Goal: Task Accomplishment & Management: Use online tool/utility

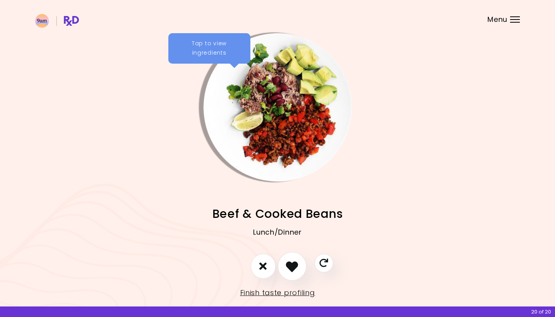
click at [290, 259] on button "I like this recipe" at bounding box center [292, 266] width 29 height 29
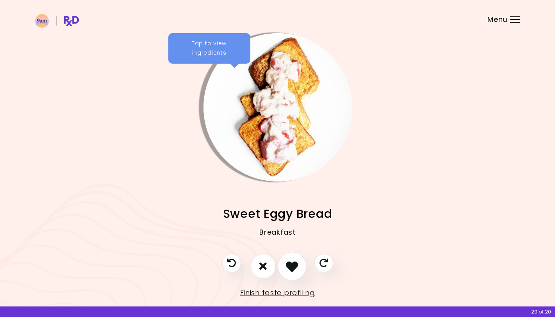
click at [293, 263] on icon "I like this recipe" at bounding box center [292, 266] width 12 height 12
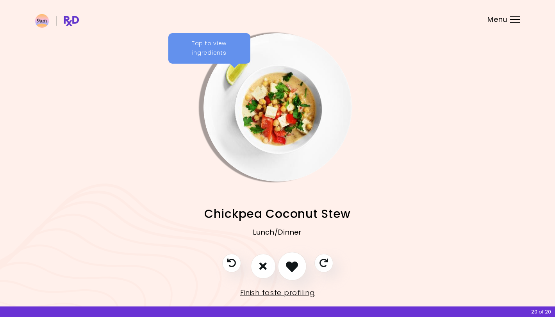
click at [293, 263] on icon "I like this recipe" at bounding box center [292, 266] width 12 height 12
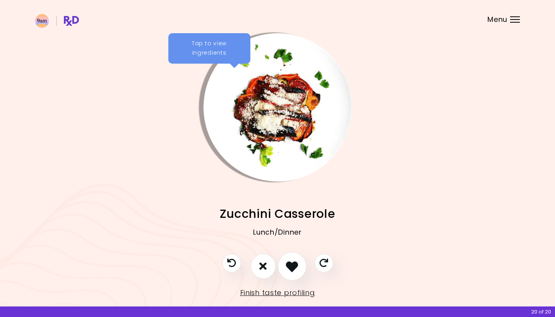
click at [293, 263] on icon "I like this recipe" at bounding box center [292, 266] width 12 height 12
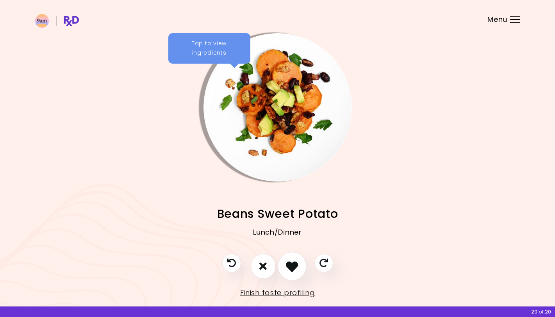
click at [293, 263] on icon "I like this recipe" at bounding box center [292, 266] width 12 height 12
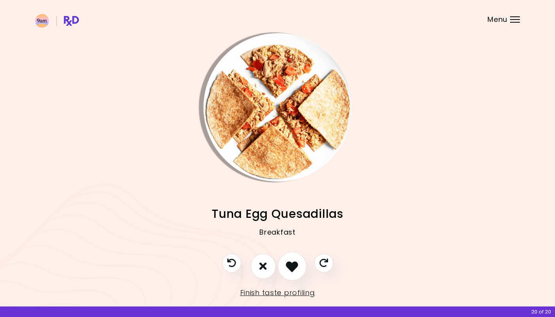
click at [293, 263] on icon "I like this recipe" at bounding box center [292, 266] width 12 height 12
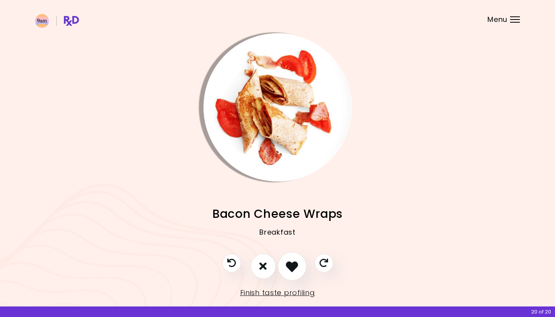
click at [293, 263] on icon "I like this recipe" at bounding box center [292, 266] width 12 height 12
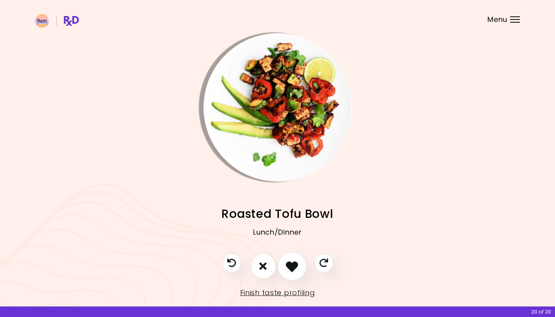
click at [293, 263] on icon "I like this recipe" at bounding box center [292, 266] width 12 height 12
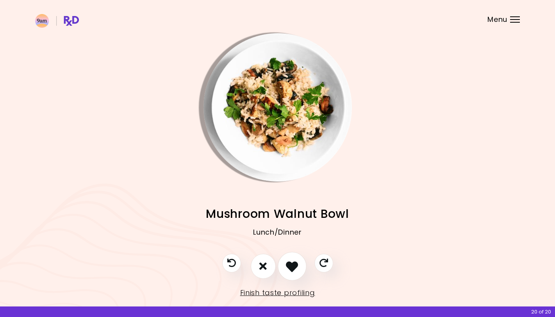
click at [293, 263] on icon "I like this recipe" at bounding box center [292, 266] width 12 height 12
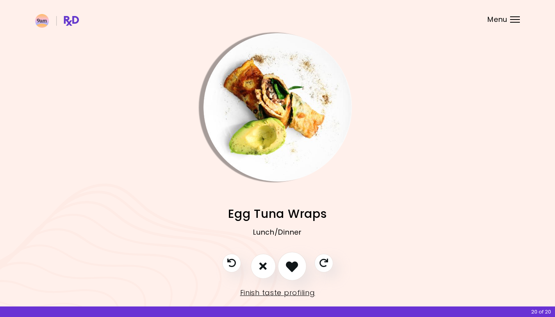
click at [293, 263] on icon "I like this recipe" at bounding box center [292, 266] width 12 height 12
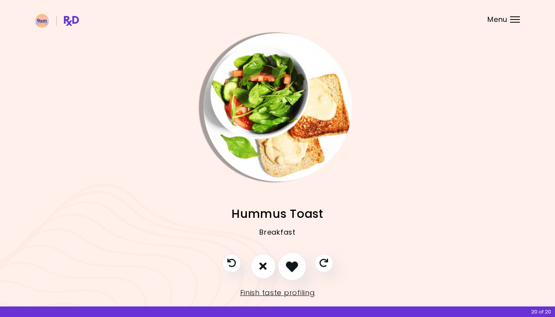
click at [293, 263] on icon "I like this recipe" at bounding box center [292, 266] width 12 height 12
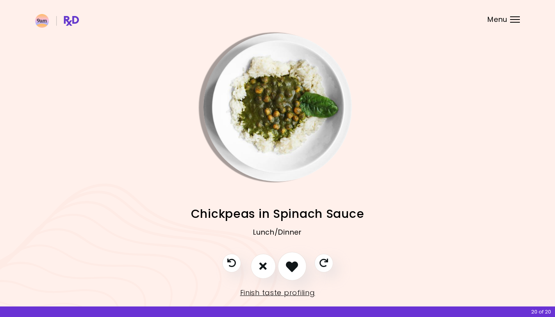
click at [293, 263] on icon "I like this recipe" at bounding box center [292, 266] width 12 height 12
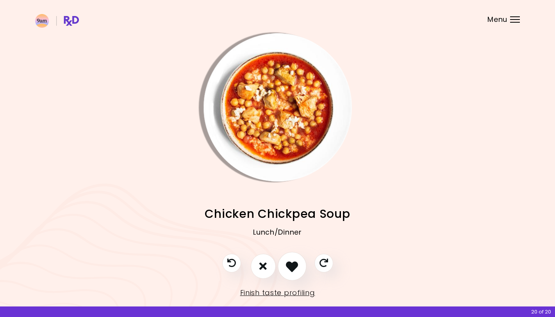
click at [293, 263] on icon "I like this recipe" at bounding box center [292, 266] width 12 height 12
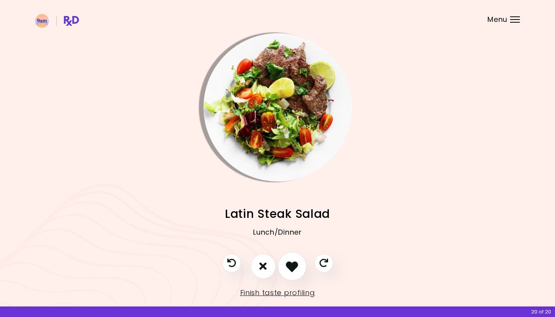
click at [293, 263] on icon "I like this recipe" at bounding box center [292, 266] width 12 height 12
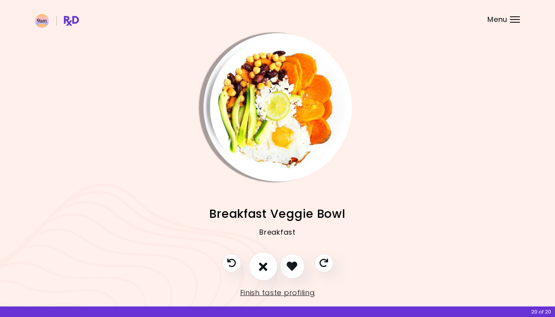
drag, startPoint x: 267, startPoint y: 264, endPoint x: 273, endPoint y: 263, distance: 5.5
click at [273, 263] on button "I don't like this recipe" at bounding box center [263, 266] width 29 height 29
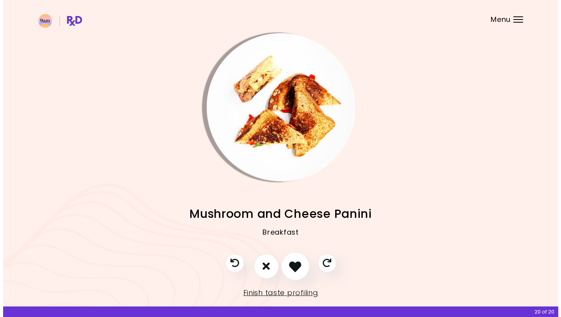
scroll to position [14, 0]
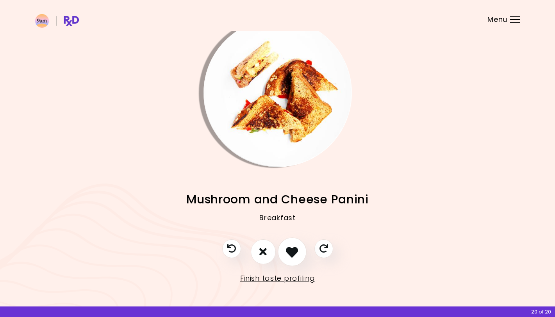
click at [286, 263] on button "I like this recipe" at bounding box center [292, 251] width 29 height 29
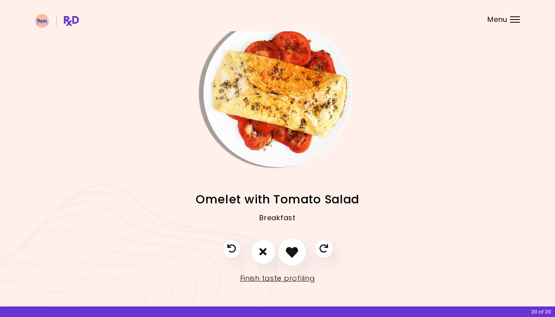
click at [285, 263] on button "I like this recipe" at bounding box center [292, 251] width 29 height 29
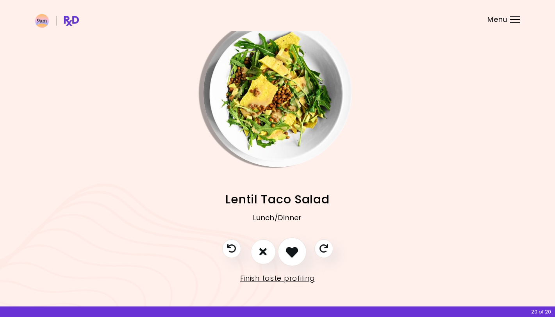
click at [285, 263] on button "I like this recipe" at bounding box center [292, 251] width 29 height 29
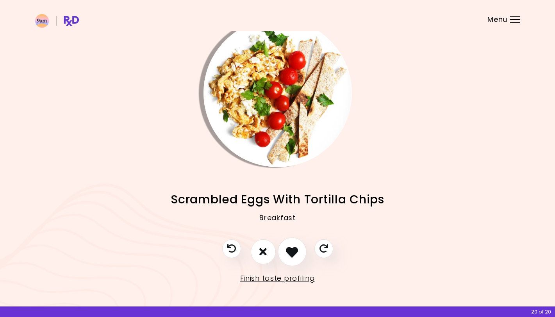
click at [285, 263] on button "I like this recipe" at bounding box center [292, 251] width 29 height 29
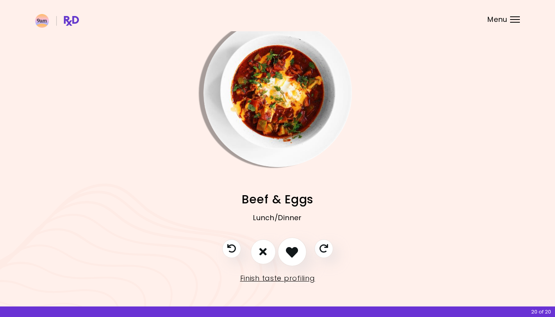
click at [285, 263] on button "I like this recipe" at bounding box center [292, 251] width 29 height 29
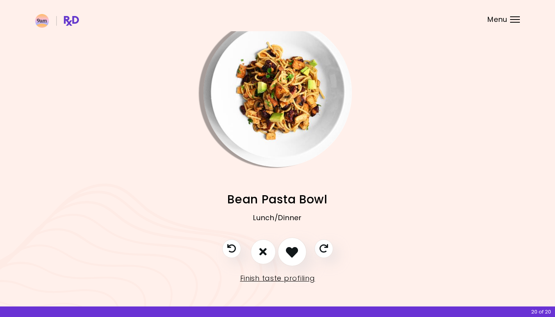
click at [285, 263] on button "I like this recipe" at bounding box center [292, 251] width 29 height 29
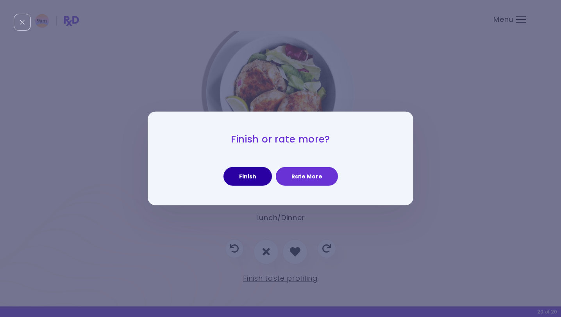
click at [243, 180] on button "Finish" at bounding box center [247, 176] width 48 height 19
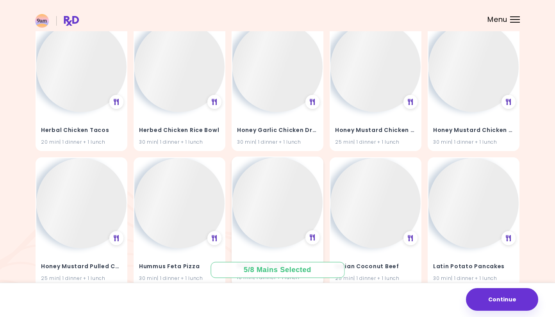
scroll to position [13566, 0]
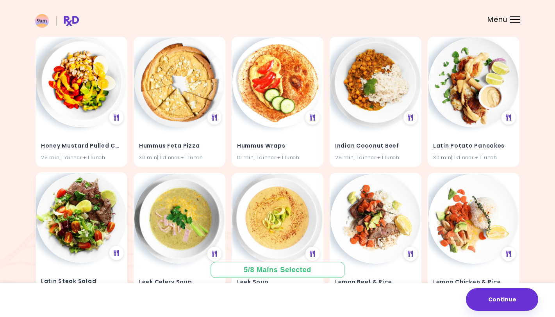
click at [68, 178] on img at bounding box center [81, 218] width 90 height 90
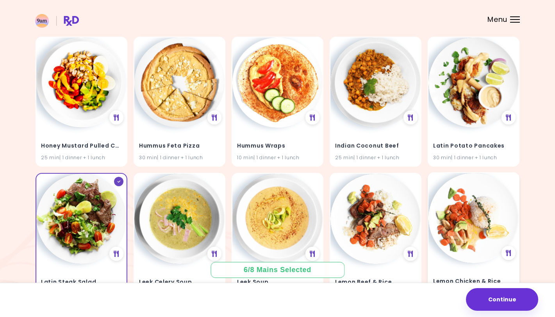
click at [471, 207] on img at bounding box center [473, 218] width 90 height 90
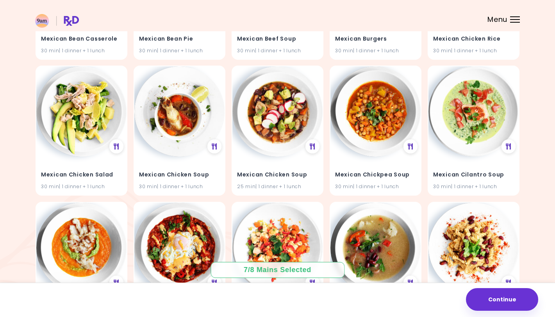
scroll to position [15089, 0]
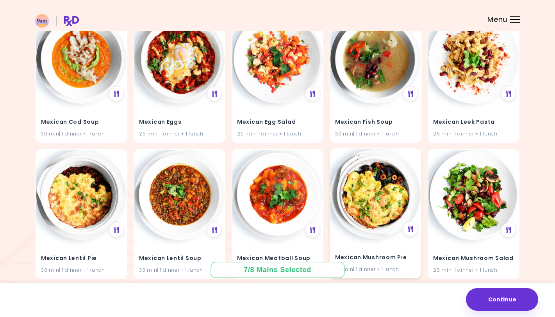
click at [349, 266] on div "30 min | 1 dinner + 1 lunch" at bounding box center [375, 269] width 81 height 7
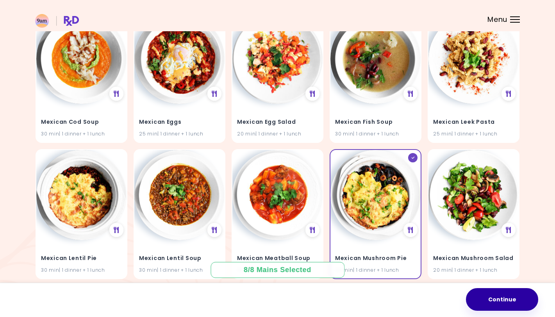
click at [496, 298] on button "Continue" at bounding box center [502, 299] width 72 height 23
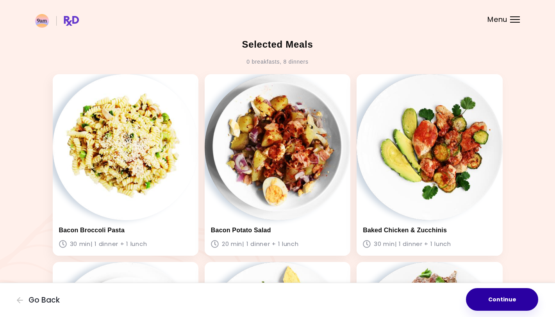
click at [518, 305] on button "Continue" at bounding box center [502, 299] width 72 height 23
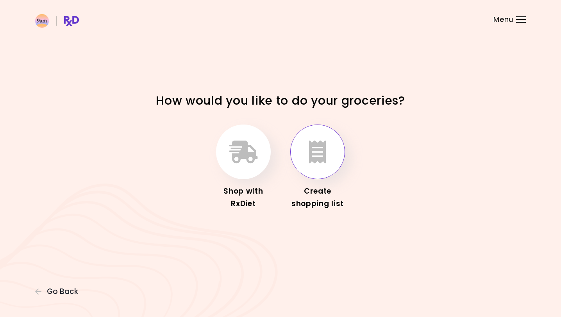
click at [336, 154] on button "button" at bounding box center [317, 152] width 55 height 55
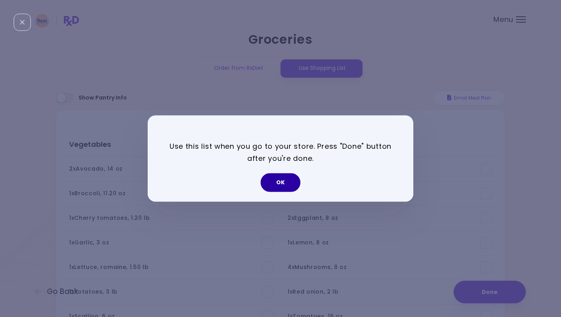
click at [269, 182] on button "OK" at bounding box center [281, 182] width 40 height 19
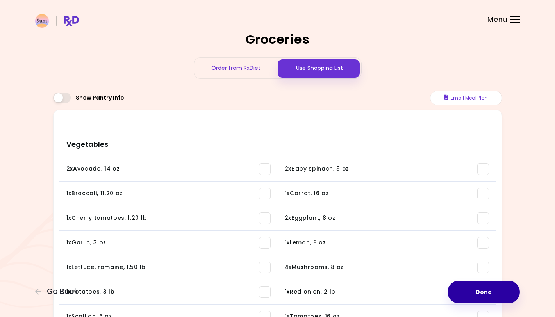
click at [500, 287] on button "Done" at bounding box center [484, 292] width 72 height 23
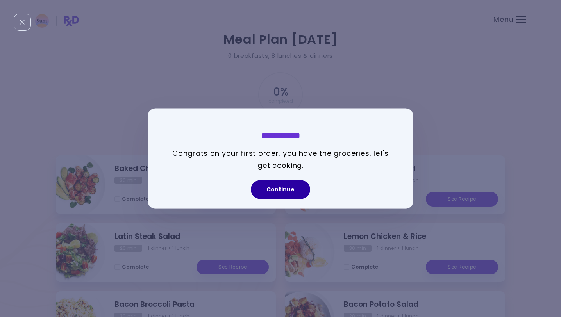
click at [288, 183] on button "Continue" at bounding box center [280, 189] width 59 height 19
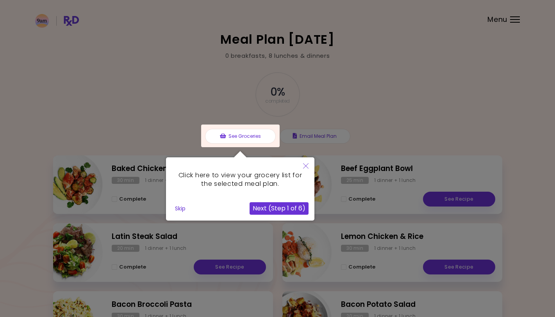
click at [307, 164] on icon "Close" at bounding box center [305, 165] width 5 height 5
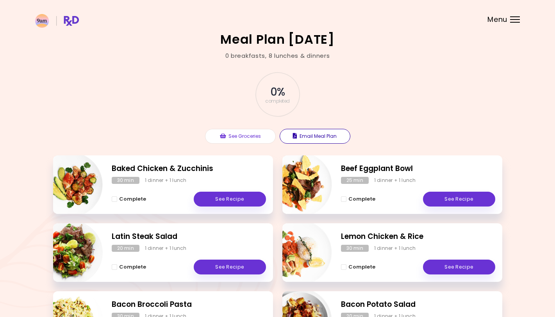
click at [321, 132] on button "Email Meal Plan" at bounding box center [315, 136] width 71 height 15
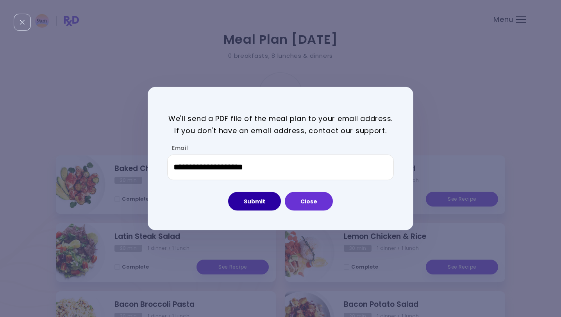
click at [241, 201] on button "Submit" at bounding box center [254, 201] width 53 height 19
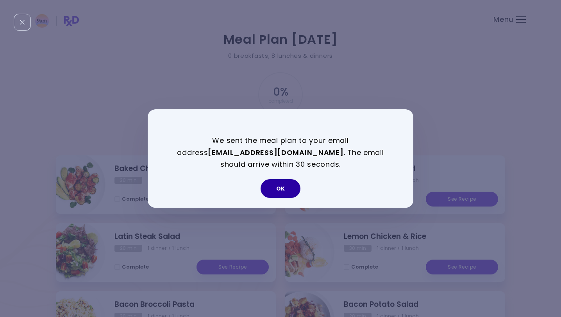
click at [282, 196] on button "OK" at bounding box center [281, 188] width 40 height 19
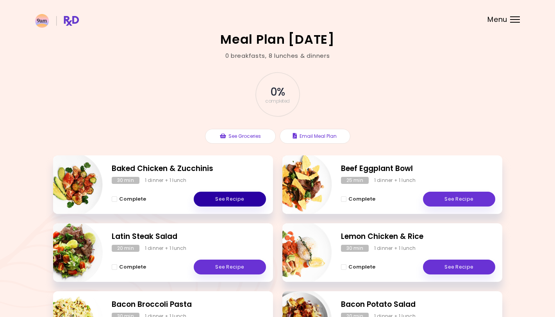
scroll to position [143, 0]
